Goal: Task Accomplishment & Management: Manage account settings

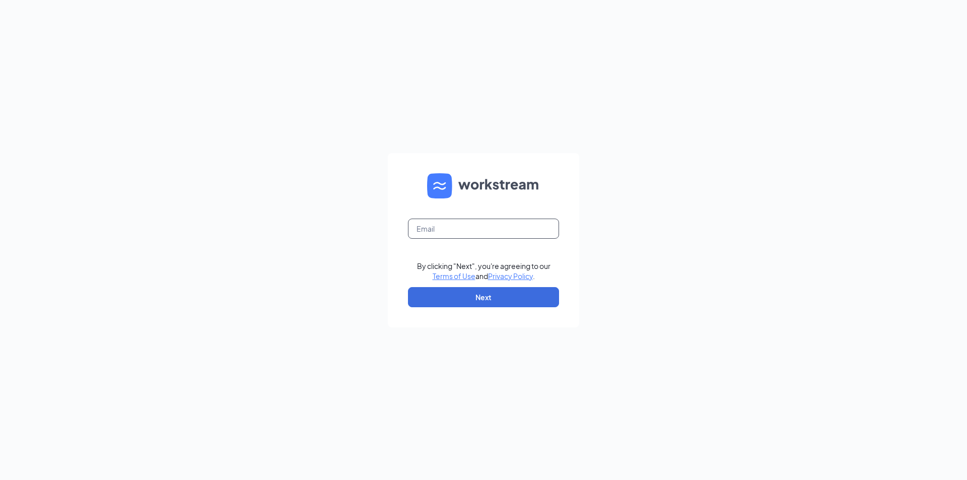
drag, startPoint x: 527, startPoint y: 241, endPoint x: 536, endPoint y: 227, distance: 16.3
click at [528, 240] on form "By clicking "Next", you're agreeing to our Terms of Use and Privacy Policy . Ne…" at bounding box center [483, 240] width 191 height 174
click at [536, 227] on input "text" at bounding box center [483, 228] width 151 height 20
type input "[EMAIL_ADDRESS][DOMAIN_NAME]"
click at [520, 299] on button "Next" at bounding box center [483, 297] width 151 height 20
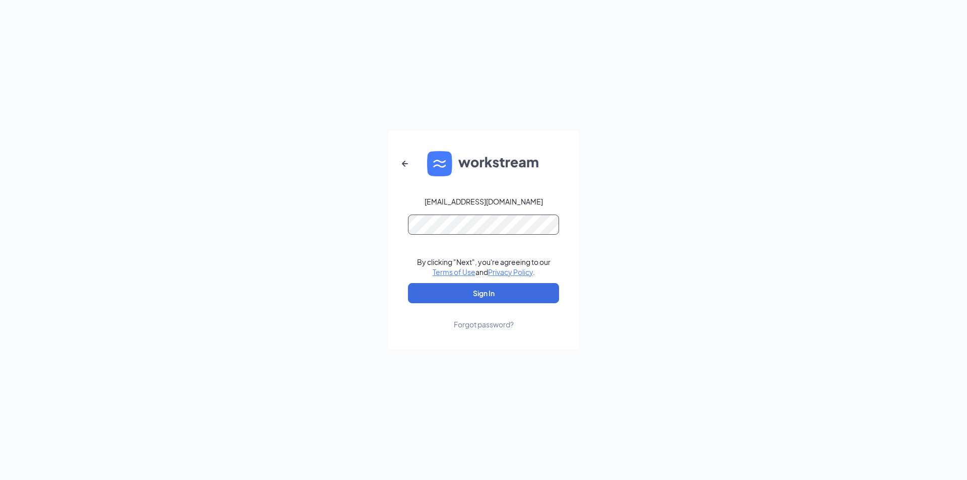
click at [408, 283] on button "Sign In" at bounding box center [483, 293] width 151 height 20
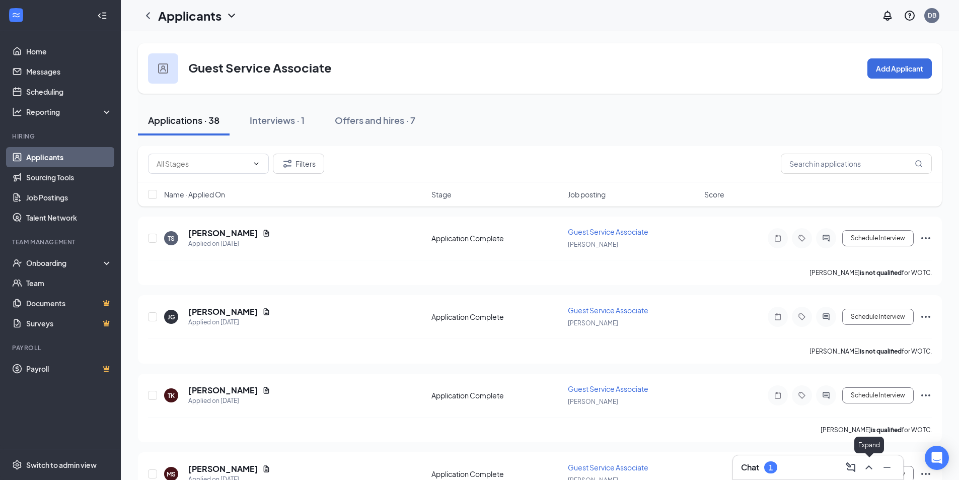
click at [868, 464] on icon "ChevronUp" at bounding box center [869, 467] width 12 height 12
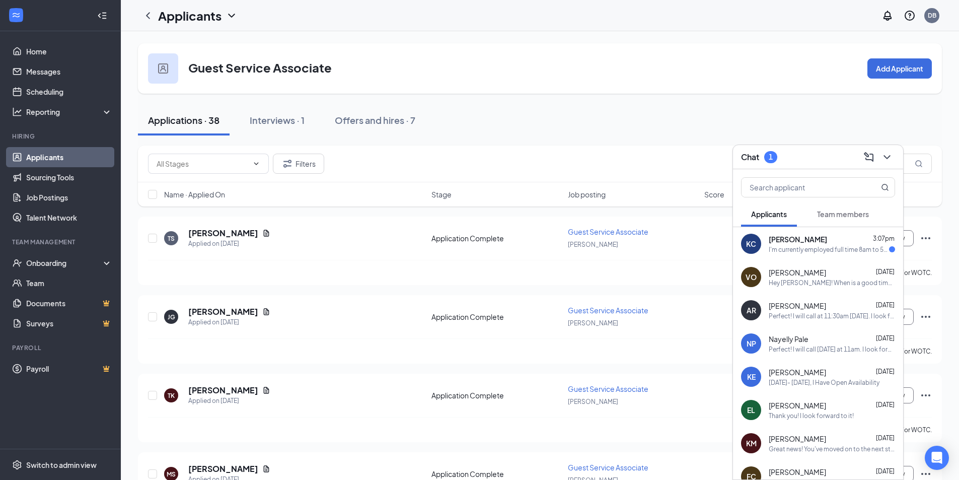
click at [833, 254] on div "KC Kyaira Calkins 3:07pm I'm currently employed full time 8am to 5pm Monday thr…" at bounding box center [818, 243] width 170 height 33
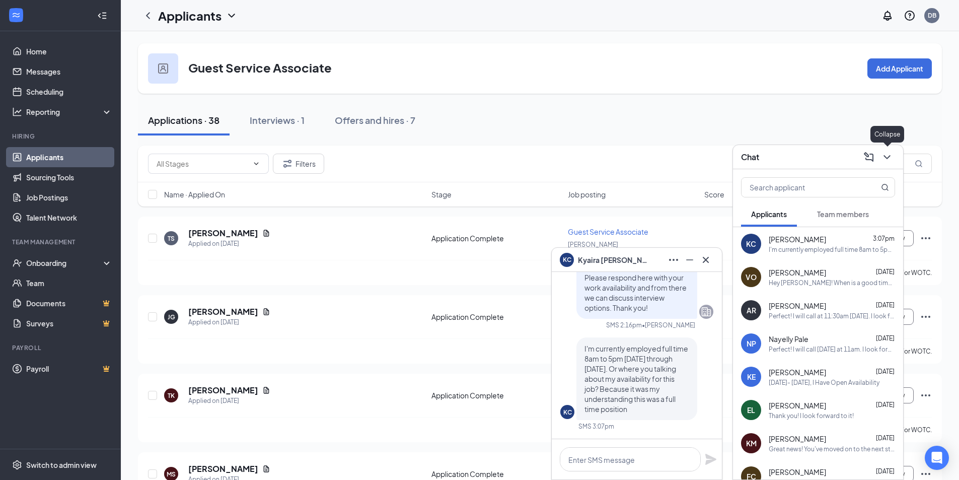
click at [888, 154] on icon "ChevronDown" at bounding box center [887, 157] width 12 height 12
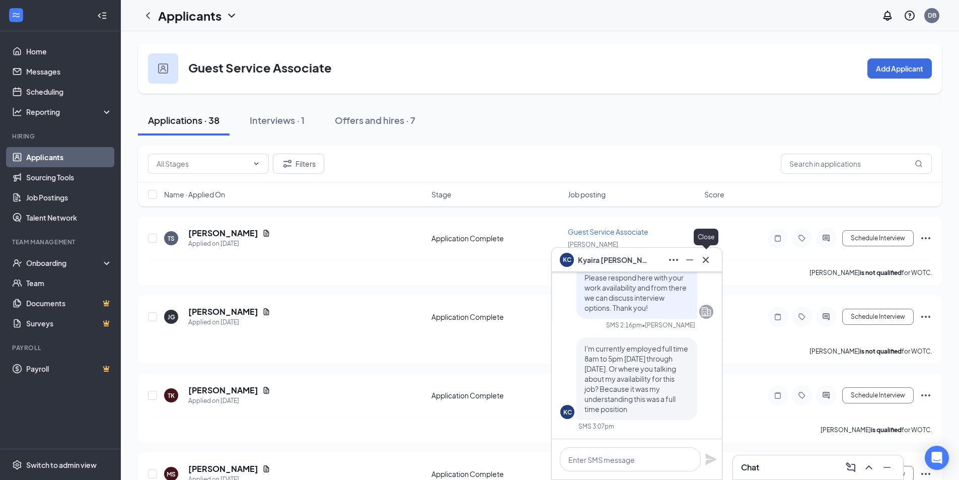
click at [702, 254] on icon "Cross" at bounding box center [706, 260] width 12 height 12
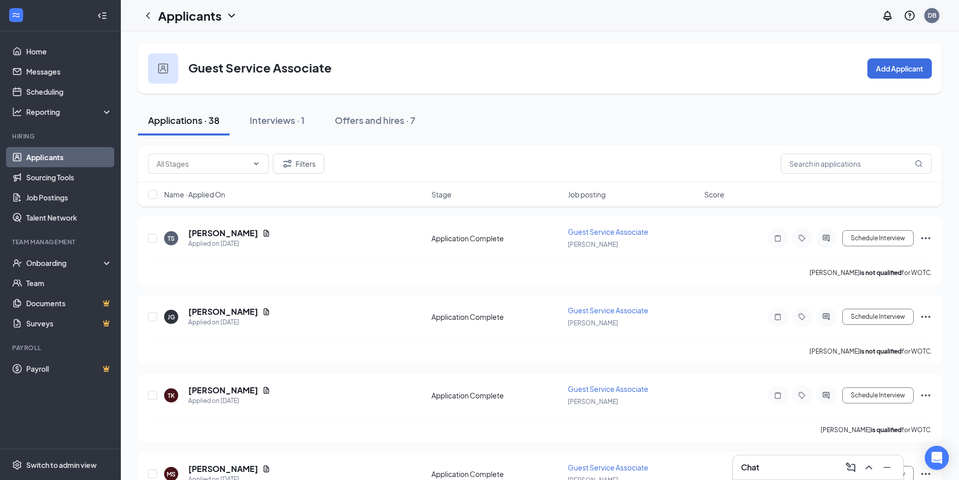
click at [923, 19] on div "DB" at bounding box center [932, 16] width 20 height 20
click at [935, 12] on div "DB" at bounding box center [932, 15] width 9 height 9
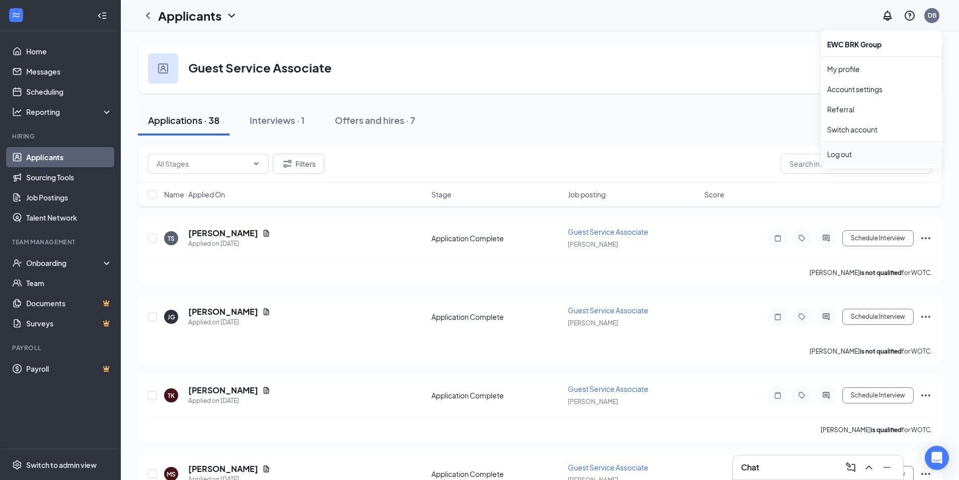
click at [849, 155] on div "Log out" at bounding box center [881, 154] width 109 height 10
